Goal: Information Seeking & Learning: Learn about a topic

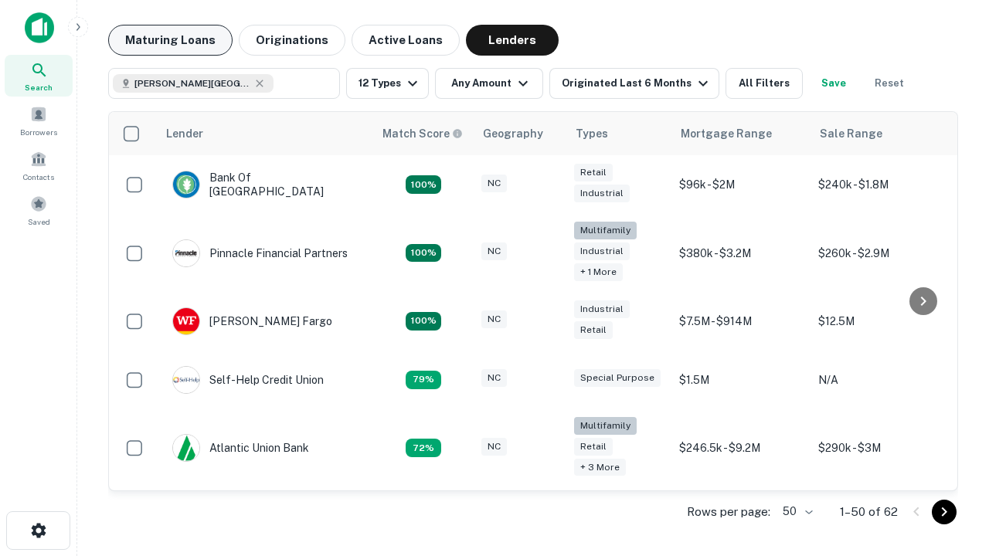
click at [170, 40] on button "Maturing Loans" at bounding box center [170, 40] width 124 height 31
